Goal: Complete application form: Complete application form

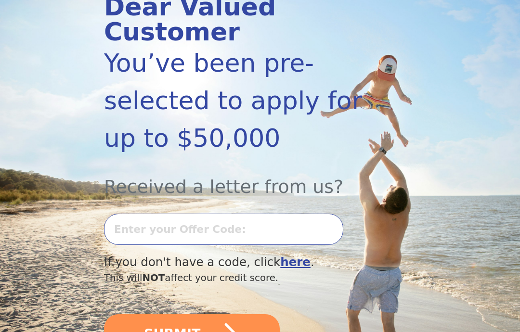
scroll to position [137, 0]
click at [213, 232] on input "text" at bounding box center [223, 229] width 239 height 31
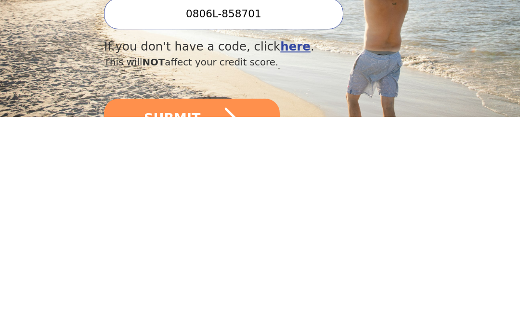
scroll to position [145, 0]
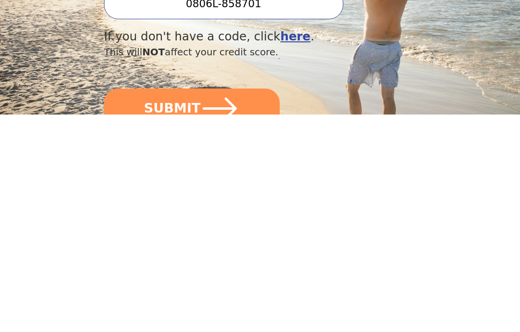
type input "0806L-858701"
click at [202, 307] on icon "submit" at bounding box center [219, 326] width 39 height 39
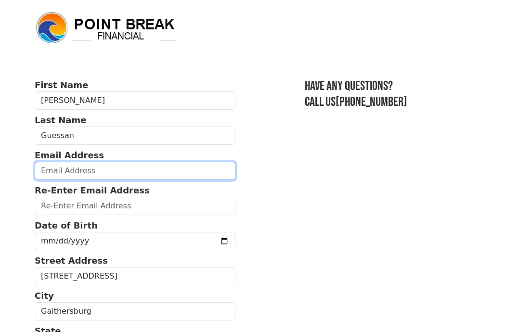
click at [92, 169] on input "email" at bounding box center [135, 171] width 201 height 18
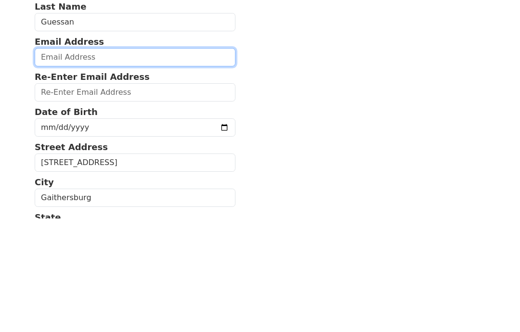
type input "Guessanbi2016@gmail.com"
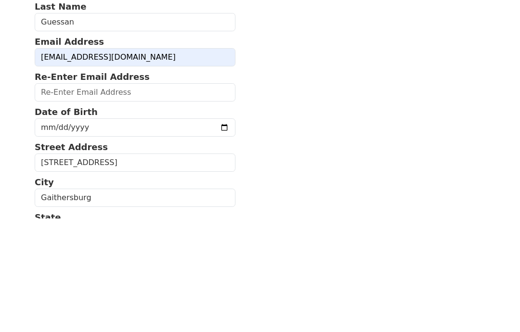
type input "Guessanbi2016@gmail.com"
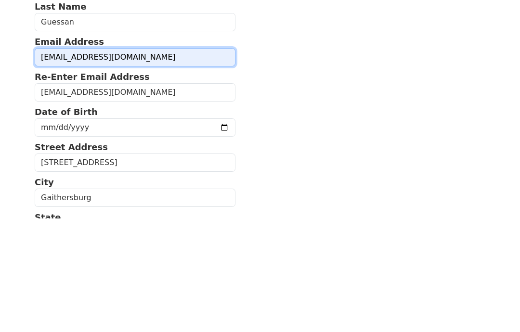
scroll to position [114, 0]
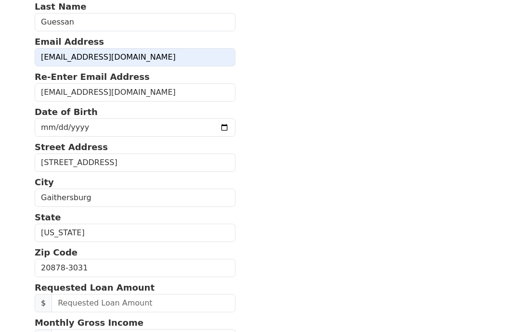
type input "2407080755"
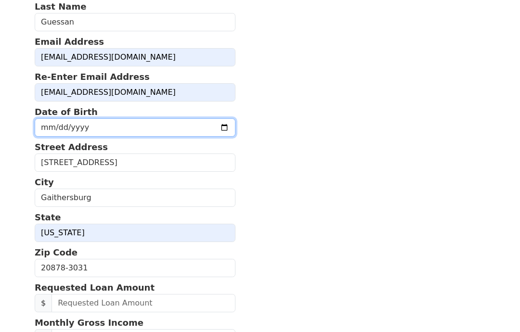
click at [151, 128] on input "date" at bounding box center [135, 127] width 201 height 18
type input "1989-07-12"
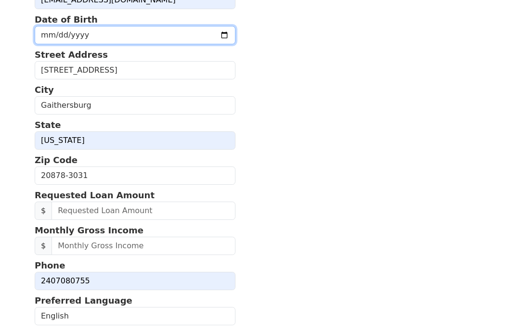
scroll to position [206, 0]
click at [115, 208] on input "text" at bounding box center [143, 211] width 184 height 18
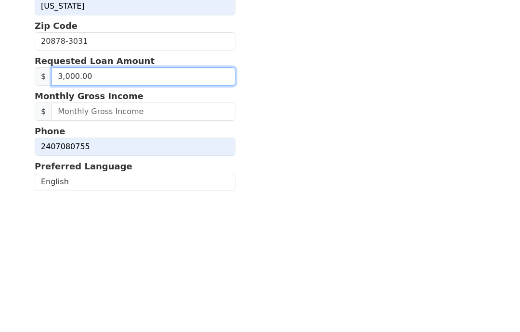
type input "30,000.00"
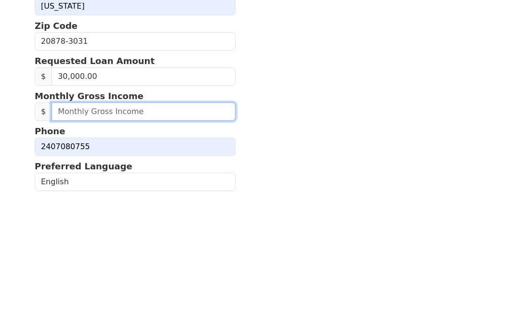
click at [185, 237] on input "text" at bounding box center [143, 246] width 184 height 18
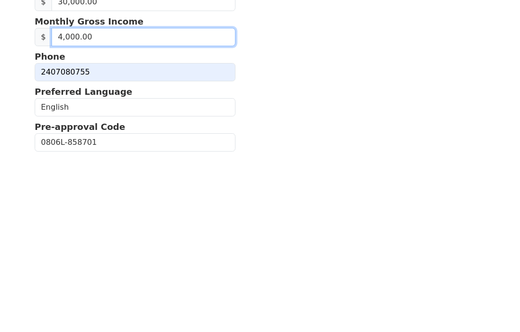
scroll to position [237, 0]
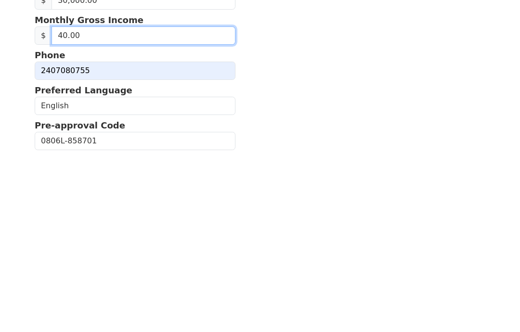
type input "4.00"
type input "5,000.00"
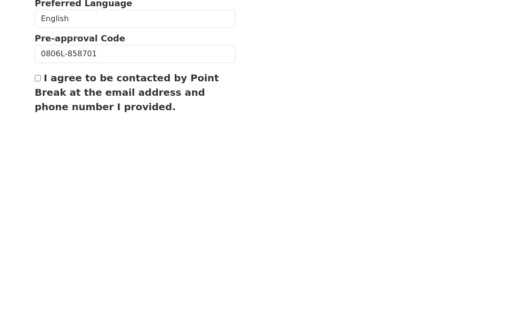
scroll to position [286, 0]
click at [37, 292] on input "I agree to be contacted by Point Break at the email address and phone number I …" at bounding box center [38, 295] width 6 height 6
checkbox input "true"
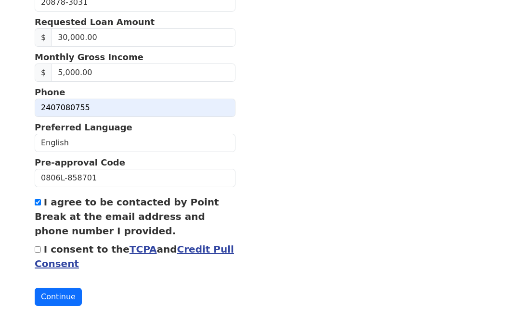
click at [40, 247] on input "I consent to the TCPA and Credit Pull Consent" at bounding box center [38, 249] width 6 height 6
checkbox input "true"
click at [61, 298] on button "Continue" at bounding box center [58, 297] width 47 height 18
